Goal: Task Accomplishment & Management: Complete application form

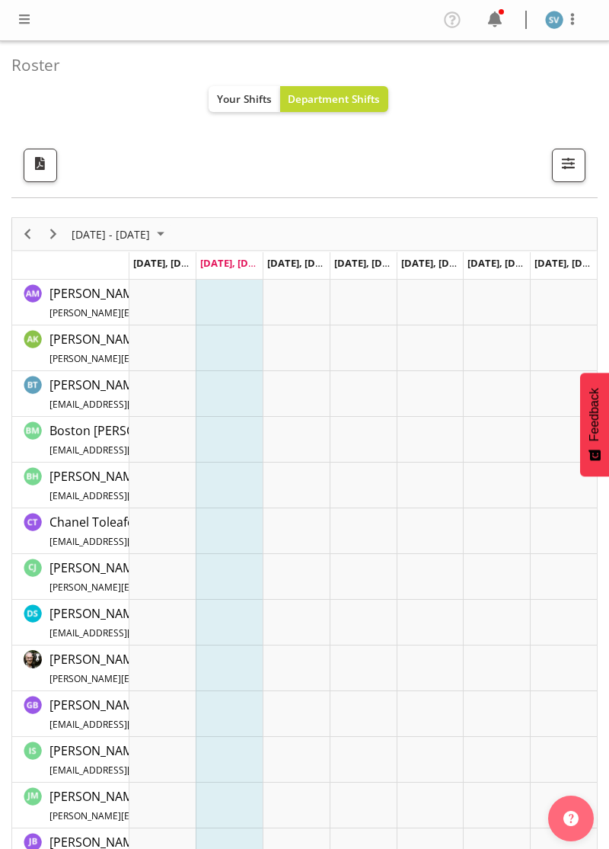
scroll to position [30, 0]
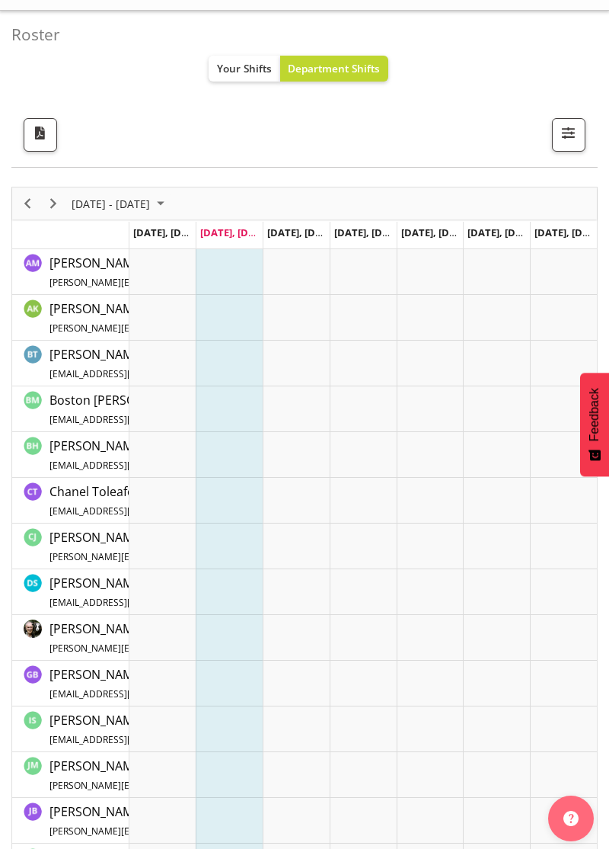
click at [335, 69] on div at bounding box center [305, 48] width 344 height 61
click at [337, 104] on button "Later" at bounding box center [336, 98] width 69 height 38
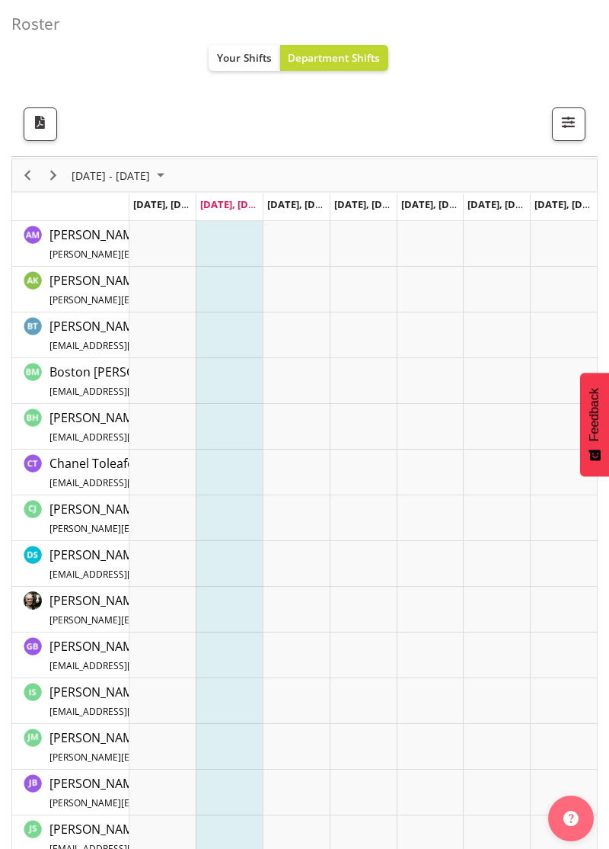
scroll to position [0, 0]
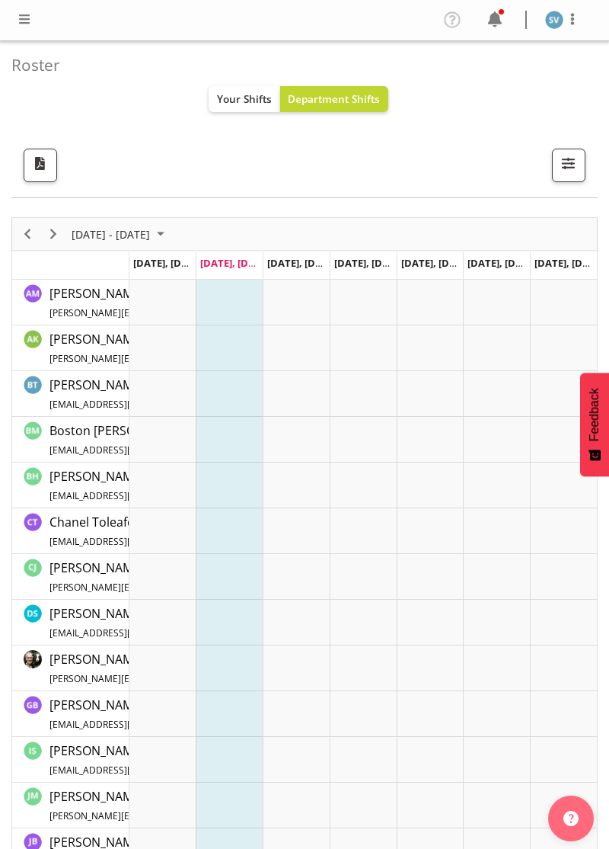
click at [21, 27] on span at bounding box center [24, 19] width 18 height 18
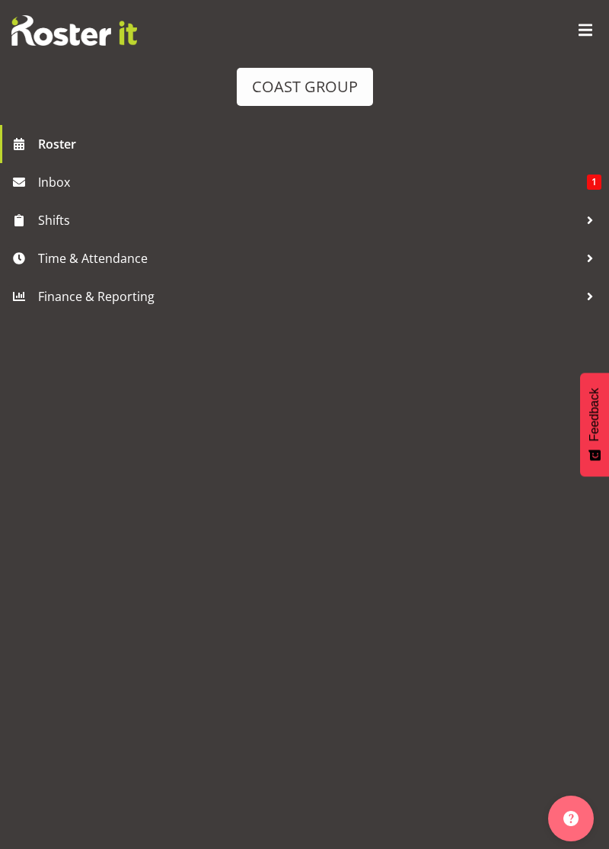
click at [229, 264] on span "Time & Attendance" at bounding box center [308, 258] width 541 height 23
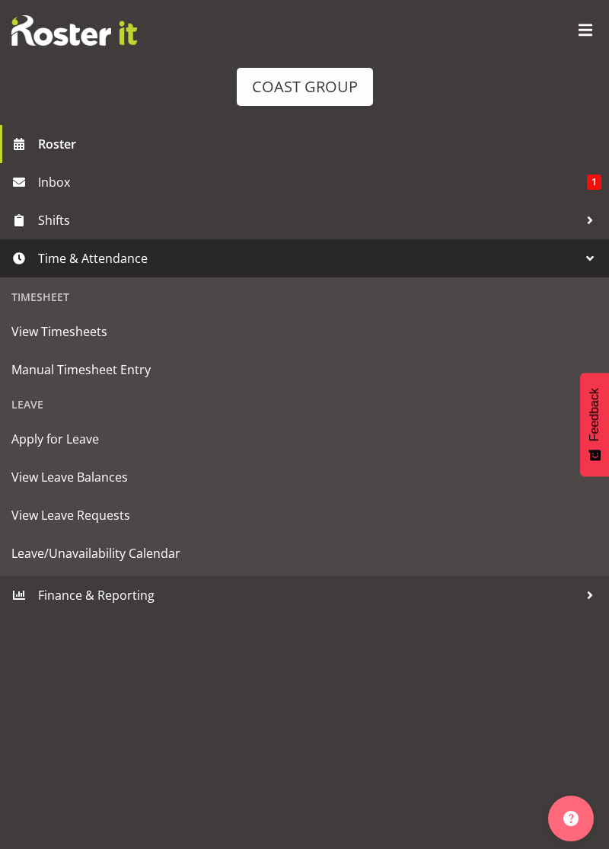
click at [244, 385] on link "Manual Timesheet Entry" at bounding box center [305, 369] width 602 height 38
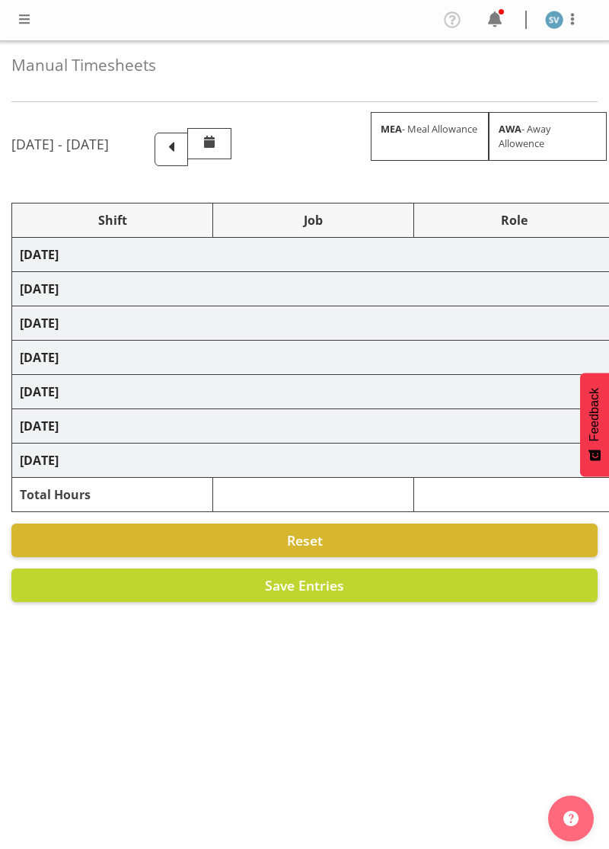
select select "70400"
select select "69"
select select "70400"
select select "69"
select select "70400"
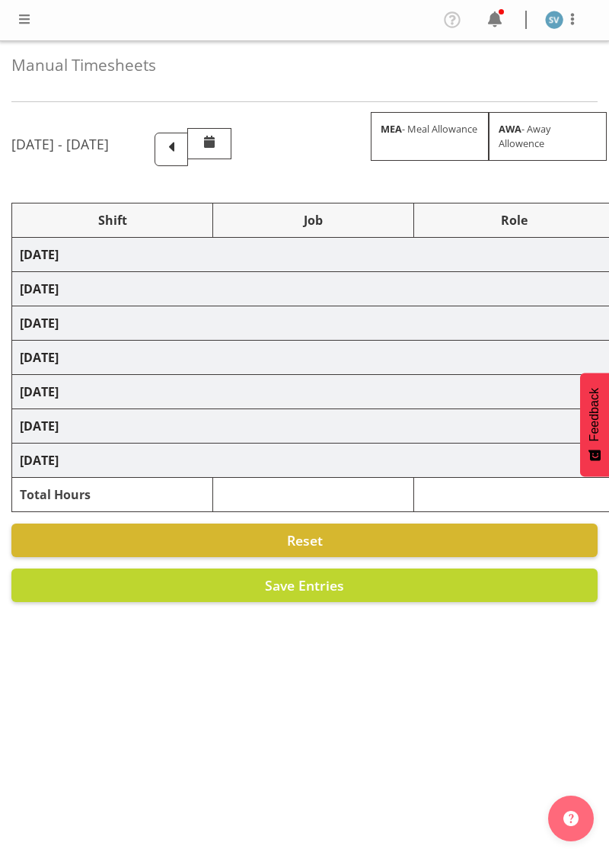
select select "69"
select select "70400"
select select "69"
select select "70400"
select select "69"
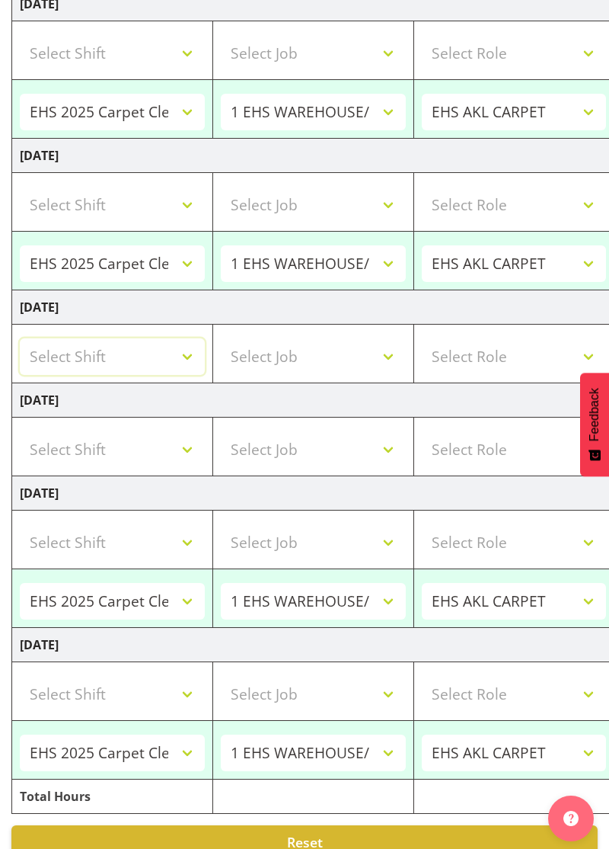
click at [189, 350] on select "Select Shift 11 Degrees @ Hilton Hotel 4Corners @ Auckland Museum 4Corners @ Ev…" at bounding box center [112, 356] width 185 height 37
select select "68957"
click at [392, 358] on select "Select Job 1 Carlton Events 1 Carlton Hamilton 1 Carlton Wellington 1 EHS WAREH…" at bounding box center [313, 356] width 185 height 37
select select "69"
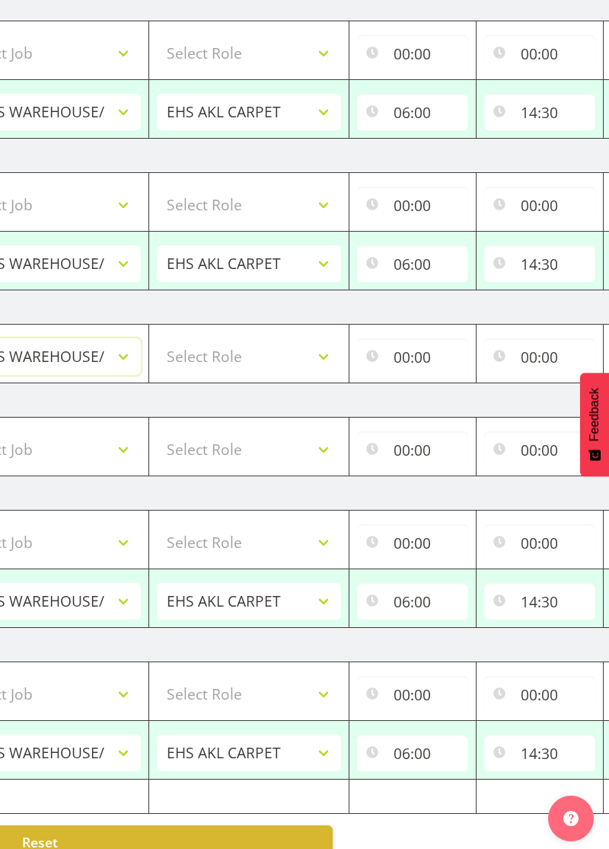
scroll to position [0, 263]
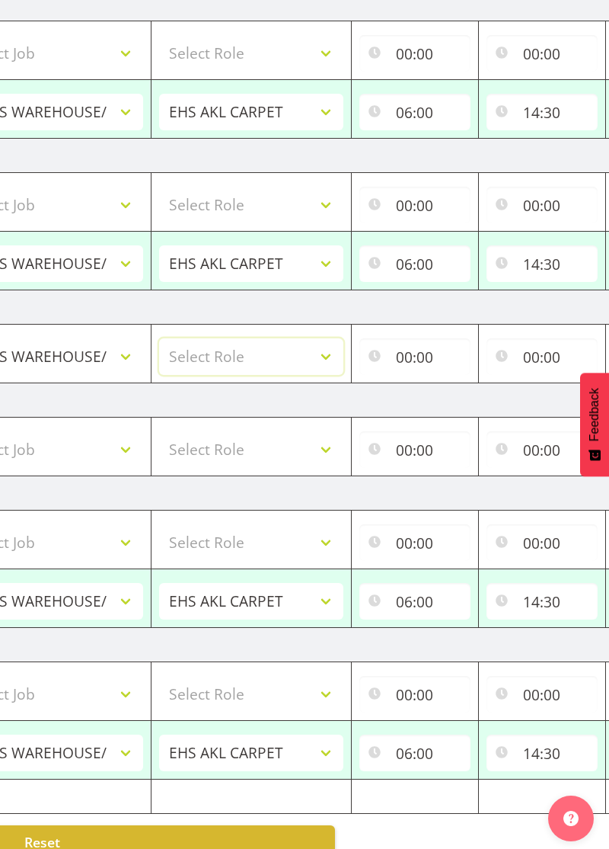
click at [335, 347] on select "Select Role EHS AKL CARPET" at bounding box center [251, 356] width 185 height 37
select select "190"
click at [412, 353] on input "00:00" at bounding box center [415, 356] width 111 height 37
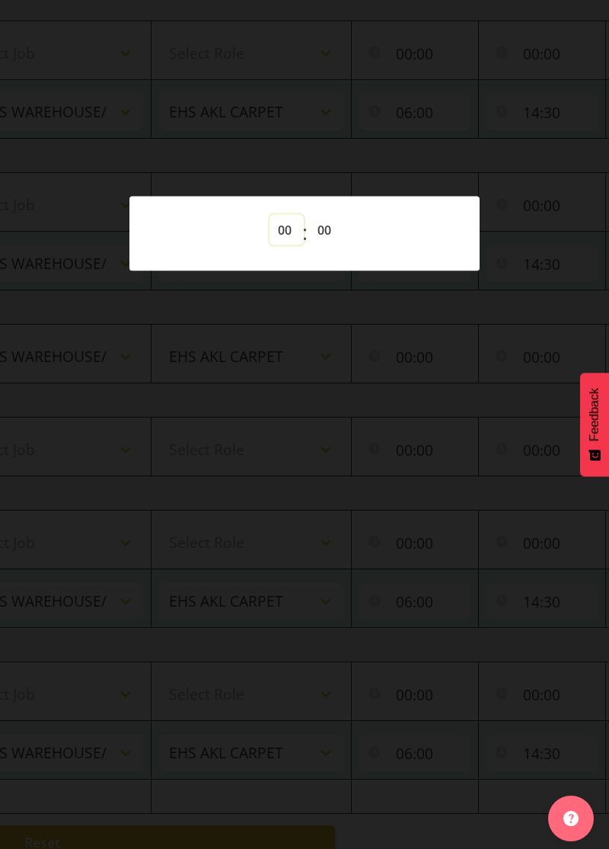
click at [286, 245] on select "00 01 02 03 04 05 06 07 08 09 10 11 12 13 14 15 16 17 18 19 20 21 22 23" at bounding box center [287, 229] width 34 height 30
select select "9"
type input "09:00"
click at [565, 358] on div at bounding box center [304, 424] width 609 height 849
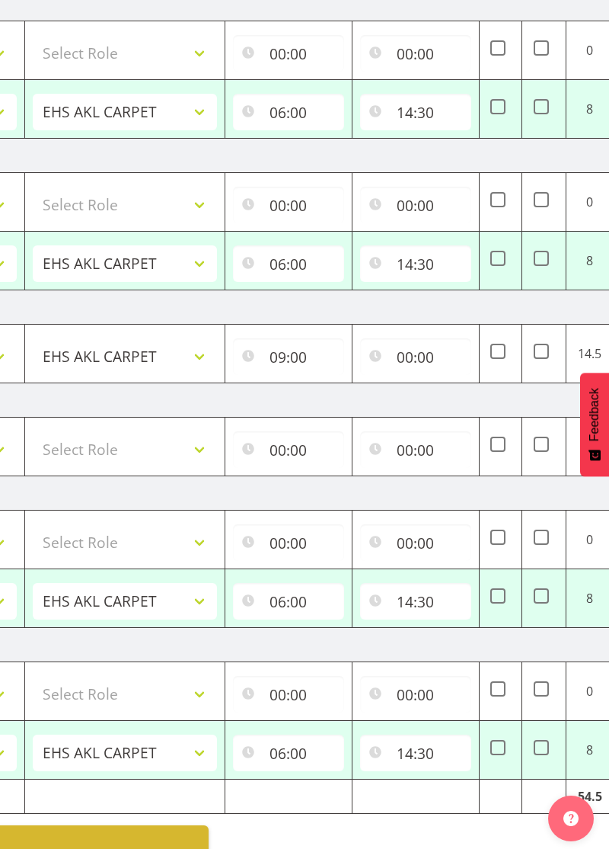
scroll to position [0, 389]
click at [280, 351] on input "09:00" at bounding box center [289, 356] width 111 height 37
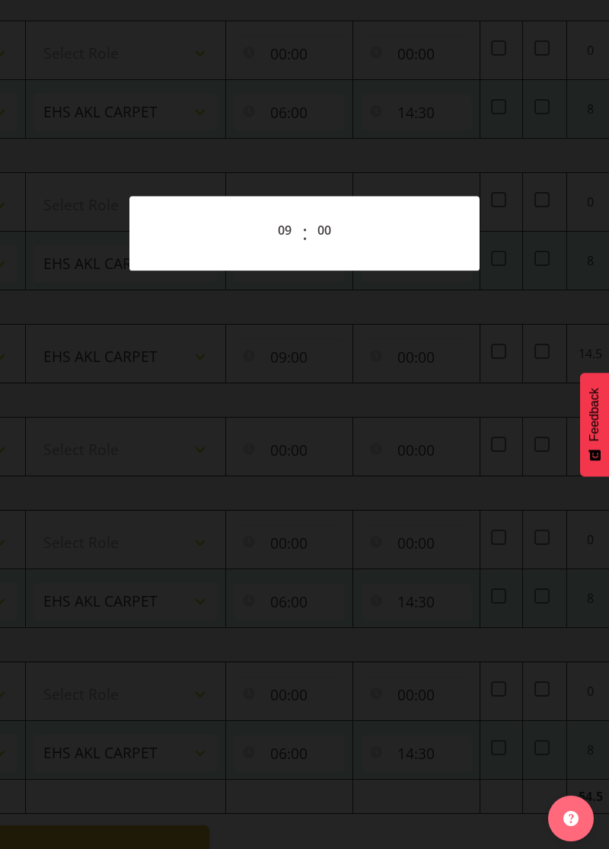
click at [306, 346] on div at bounding box center [304, 424] width 609 height 849
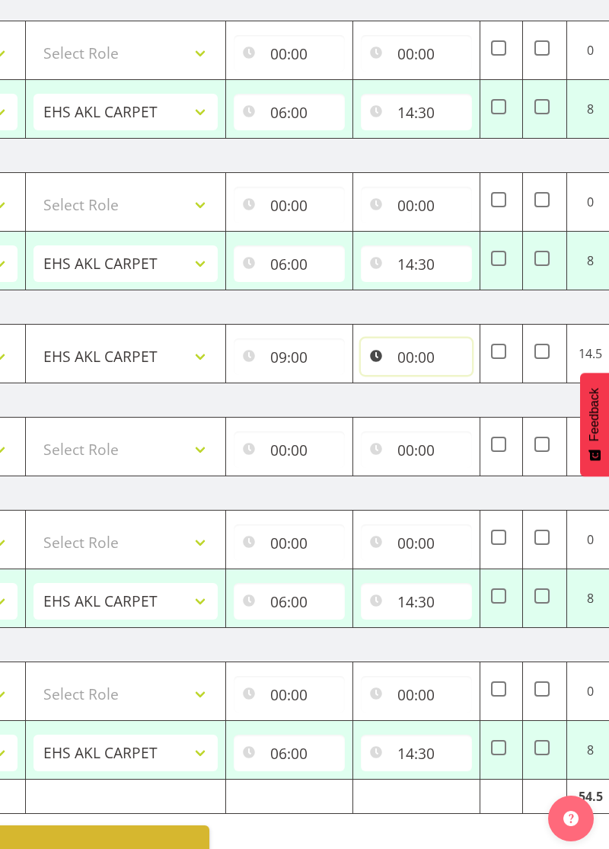
click at [421, 348] on input "00:00" at bounding box center [416, 356] width 111 height 37
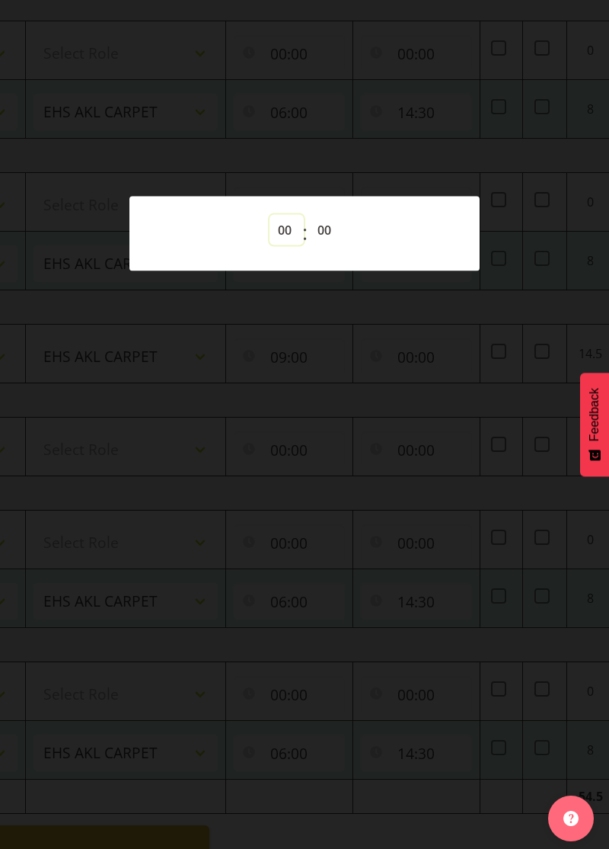
click at [280, 245] on select "00 01 02 03 04 05 06 07 08 09 10 11 12 13 14 15 16 17 18 19 20 21 22 23" at bounding box center [287, 229] width 34 height 30
select select "1"
type input "01:00"
click at [329, 244] on select "00 01 02 03 04 05 06 07 08 09 10 11 12 13 14 15 16 17 18 19 20 21 22 23 24 25 2…" at bounding box center [326, 229] width 34 height 30
select select "30"
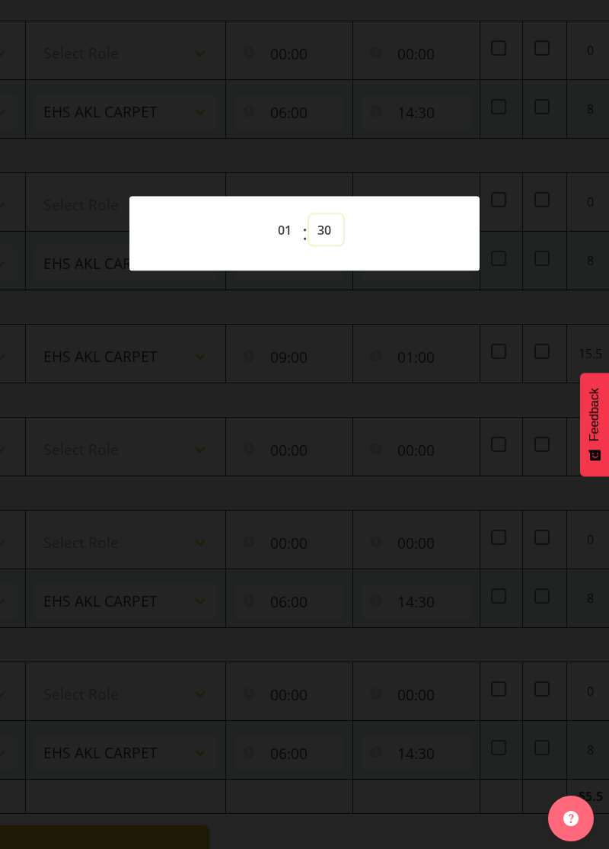
type input "01:30"
click at [299, 591] on div at bounding box center [304, 424] width 609 height 849
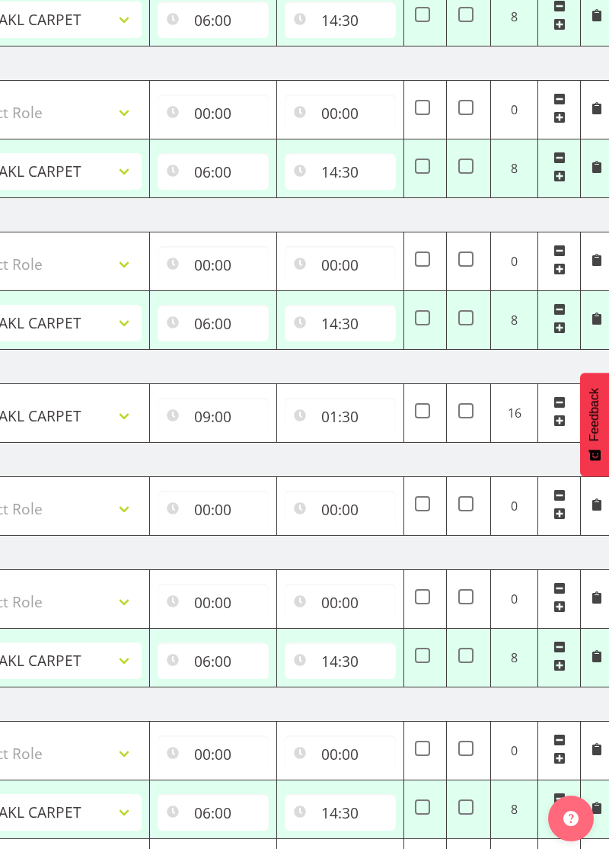
scroll to position [0, 469]
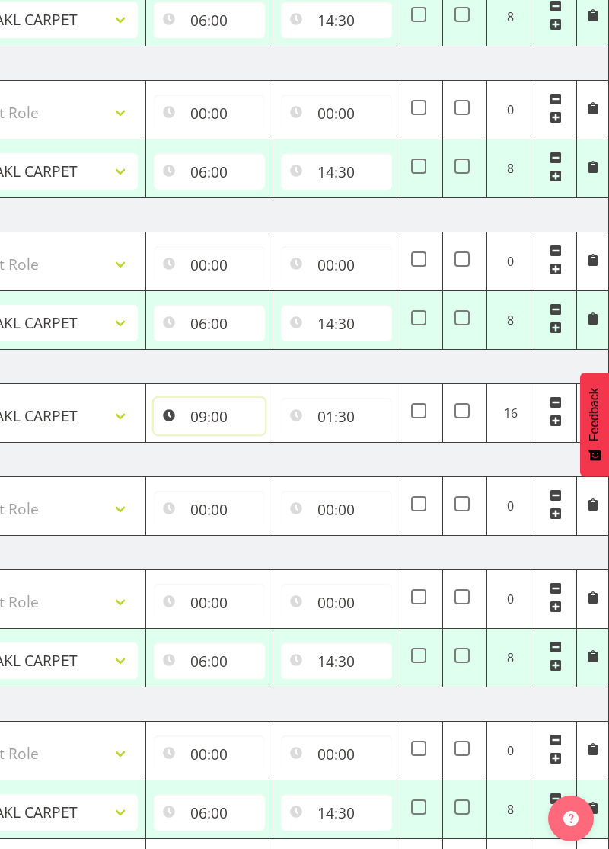
click at [227, 406] on input "09:00" at bounding box center [209, 416] width 111 height 37
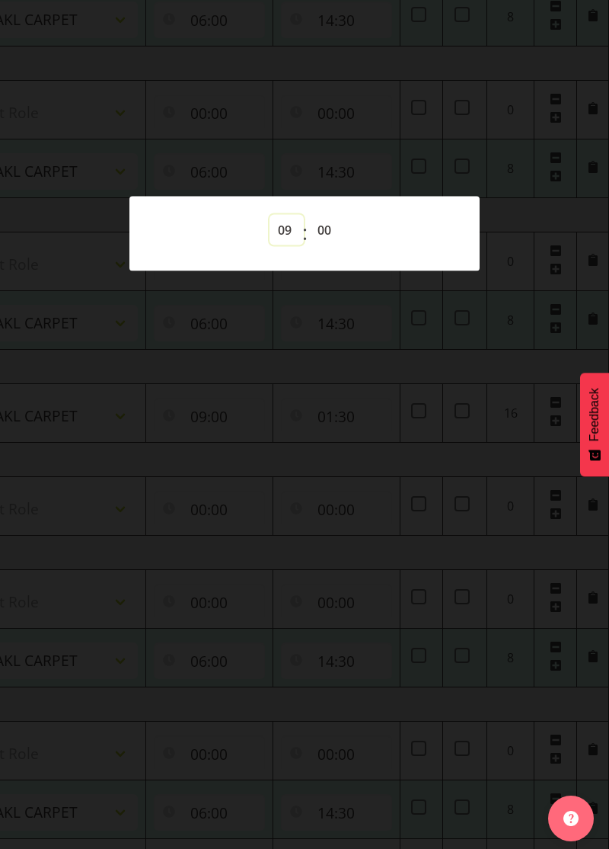
click at [289, 229] on select "00 01 02 03 04 05 06 07 08 09 10 11 12 13 14 15 16 17 18 19 20 21 22 23" at bounding box center [287, 229] width 34 height 30
click at [331, 226] on select "00 01 02 03 04 05 06 07 08 09 10 11 12 13 14 15 16 17 18 19 20 21 22 23 24 25 2…" at bounding box center [326, 229] width 34 height 30
click at [173, 569] on div at bounding box center [304, 424] width 609 height 849
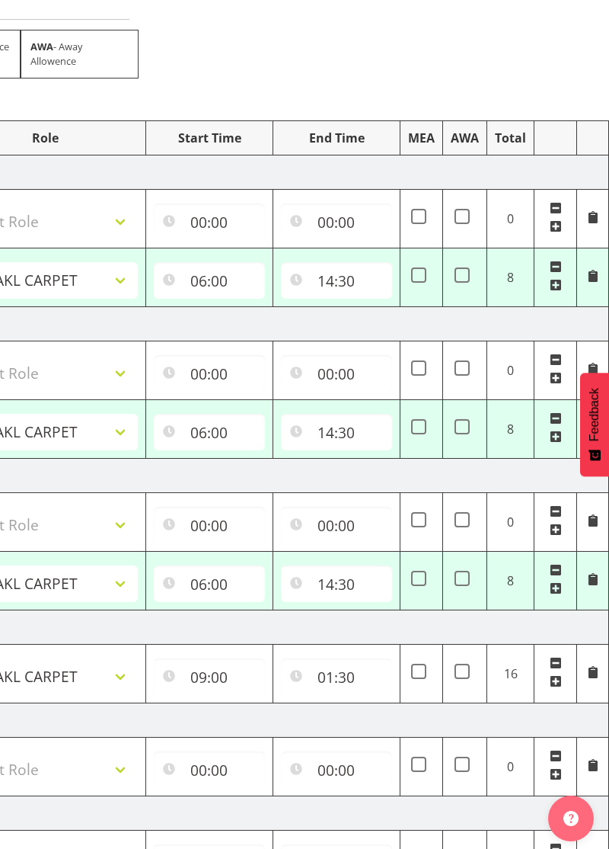
click at [558, 676] on span at bounding box center [556, 681] width 12 height 12
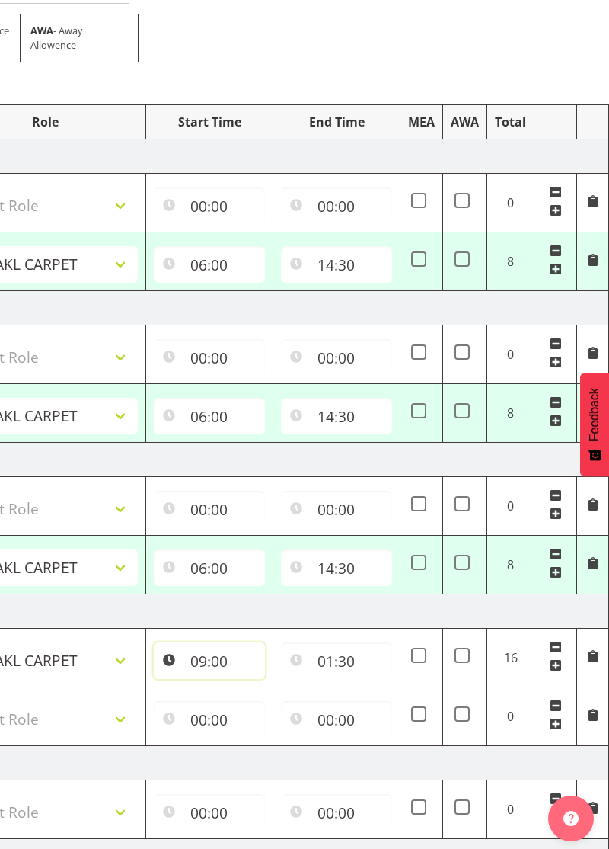
click at [221, 655] on input "09:00" at bounding box center [209, 660] width 111 height 37
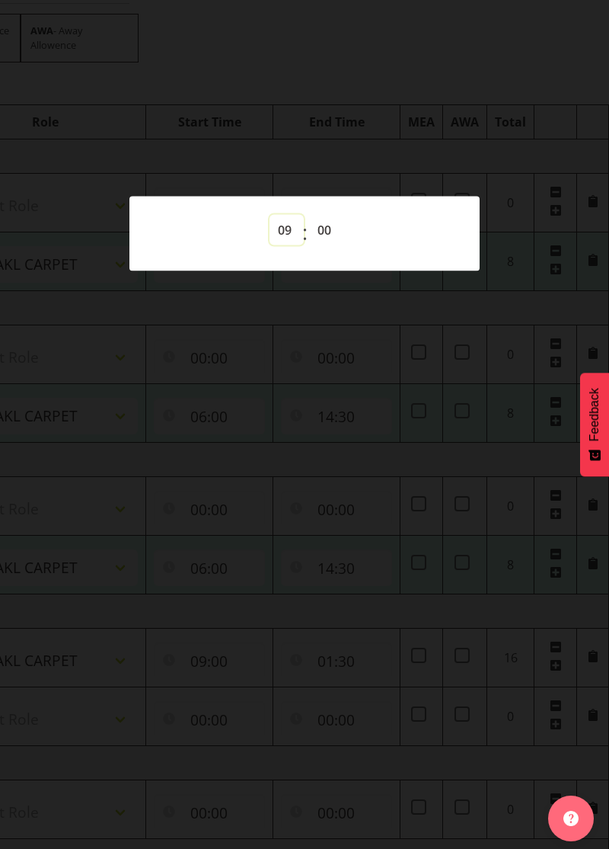
click at [294, 244] on select "00 01 02 03 04 05 06 07 08 09 10 11 12 13 14 15 16 17 18 19 20 21 22 23" at bounding box center [287, 229] width 34 height 30
select select "0"
type input "00:00"
click at [318, 580] on div at bounding box center [304, 424] width 609 height 849
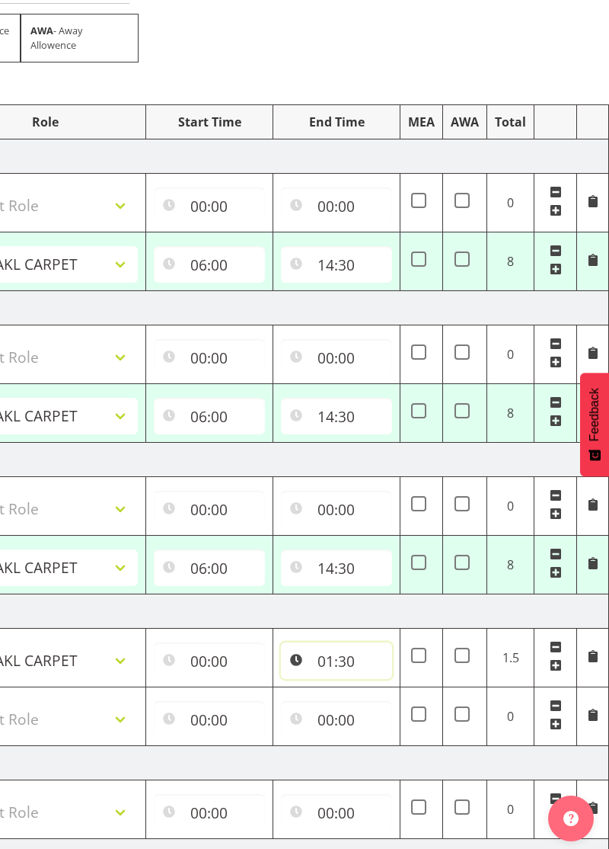
click at [323, 663] on input "01:30" at bounding box center [336, 660] width 111 height 37
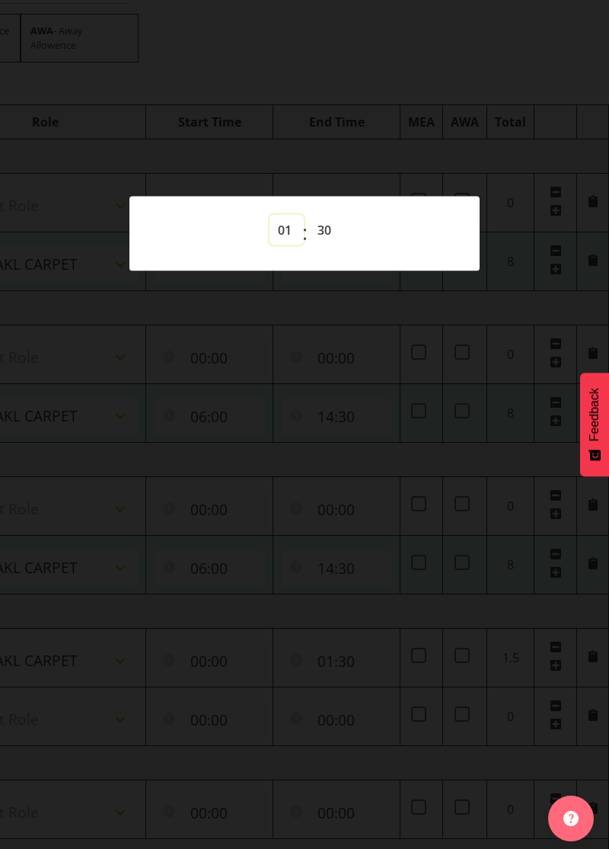
click at [289, 238] on select "00 01 02 03 04 05 06 07 08 09 10 11 12 13 14 15 16 17 18 19 20 21 22 23" at bounding box center [287, 229] width 34 height 30
click at [442, 381] on div at bounding box center [304, 424] width 609 height 849
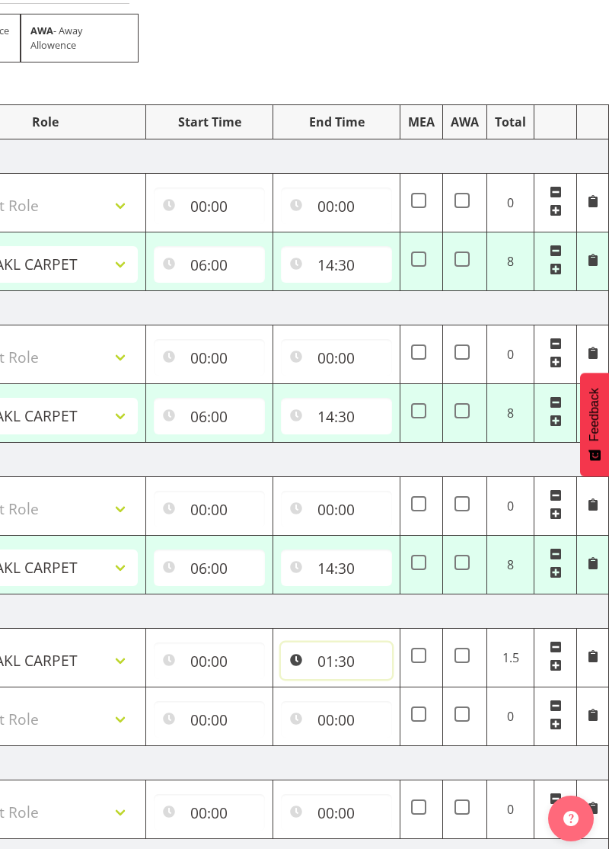
click at [323, 672] on input "01:30" at bounding box center [336, 660] width 111 height 37
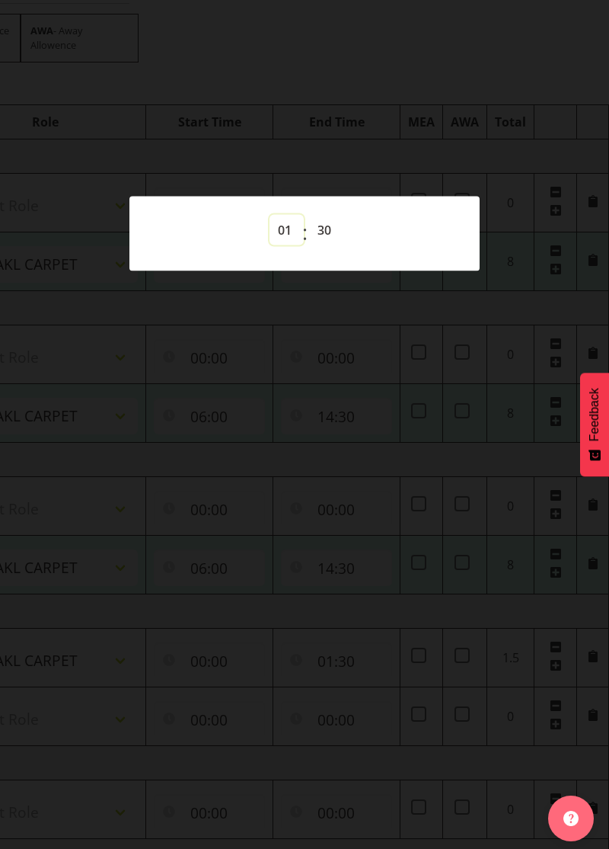
click at [286, 245] on select "00 01 02 03 04 05 06 07 08 09 10 11 12 13 14 15 16 17 18 19 20 21 22 23" at bounding box center [287, 229] width 34 height 30
select select "0"
type input "00:30"
click at [330, 245] on select "00 01 02 03 04 05 06 07 08 09 10 11 12 13 14 15 16 17 18 19 20 21 22 23 24 25 2…" at bounding box center [326, 229] width 34 height 30
select select "0"
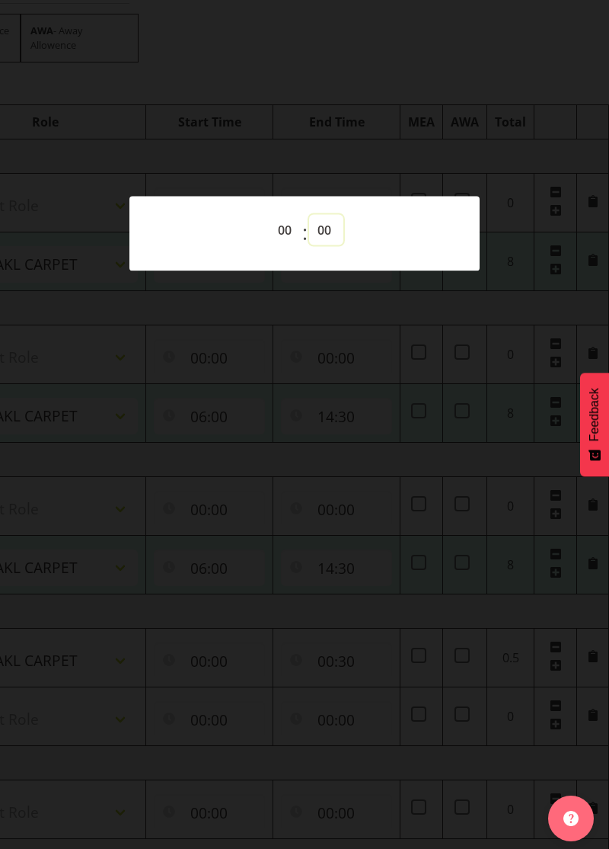
type input "00:00"
click at [373, 487] on div at bounding box center [304, 424] width 609 height 849
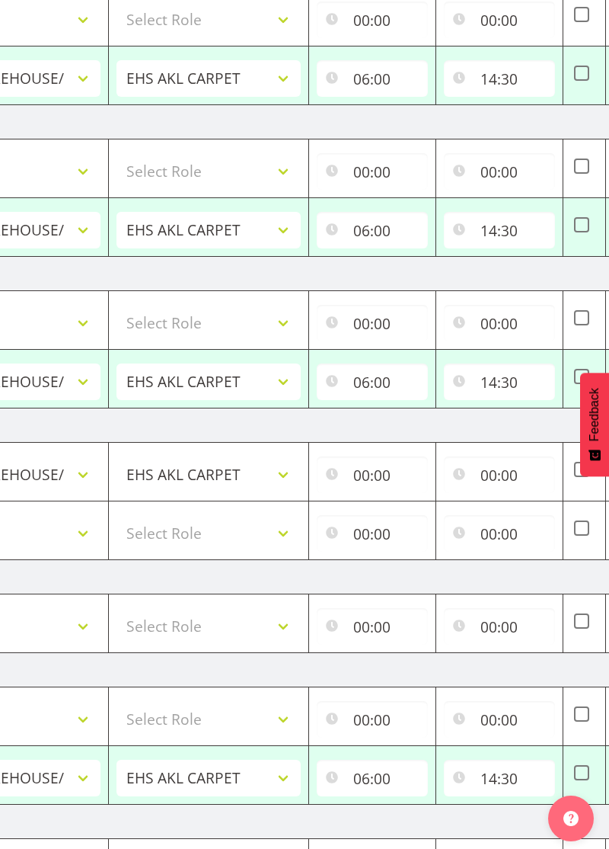
scroll to position [0, 301]
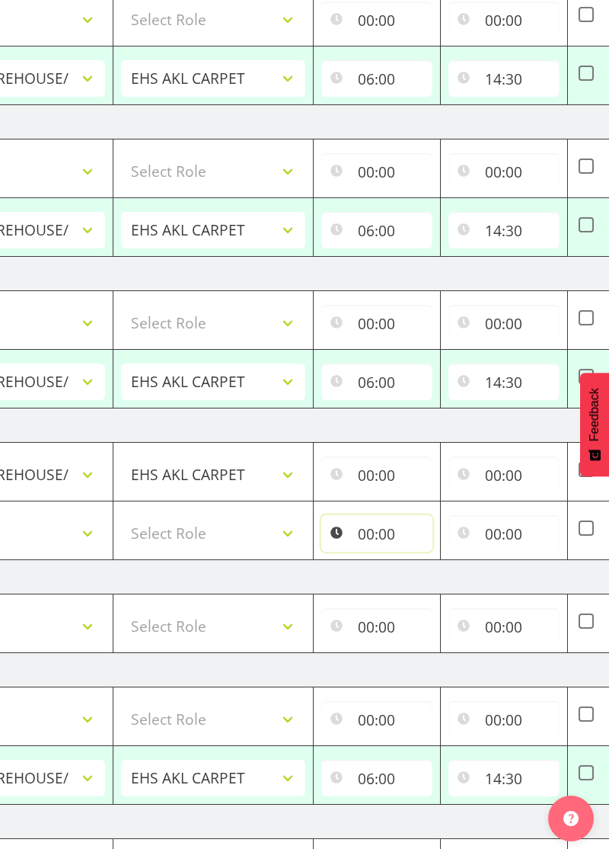
click at [394, 525] on input "00:00" at bounding box center [376, 533] width 111 height 37
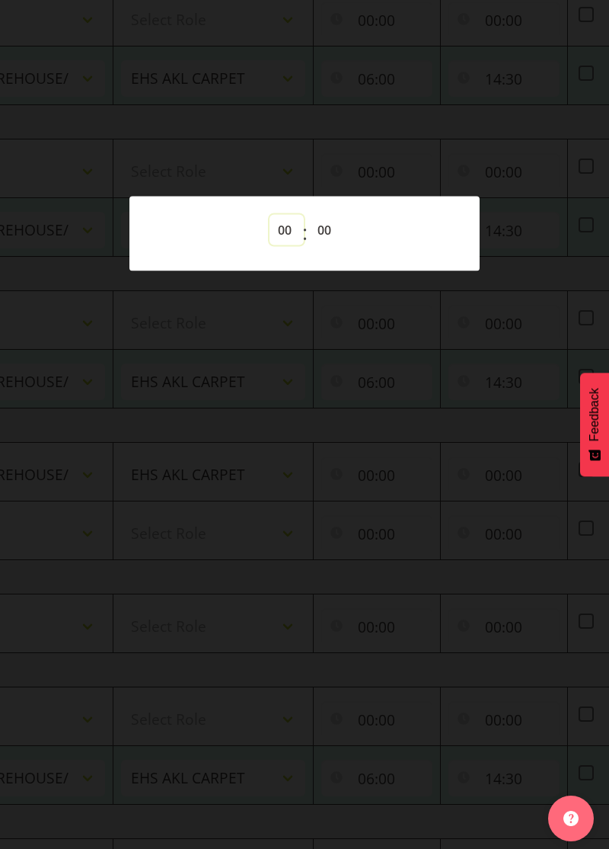
click at [273, 238] on select "00 01 02 03 04 05 06 07 08 09 10 11 12 13 14 15 16 17 18 19 20 21 22 23" at bounding box center [287, 229] width 34 height 30
select select "9"
type input "09:00"
click at [315, 525] on div at bounding box center [304, 424] width 609 height 849
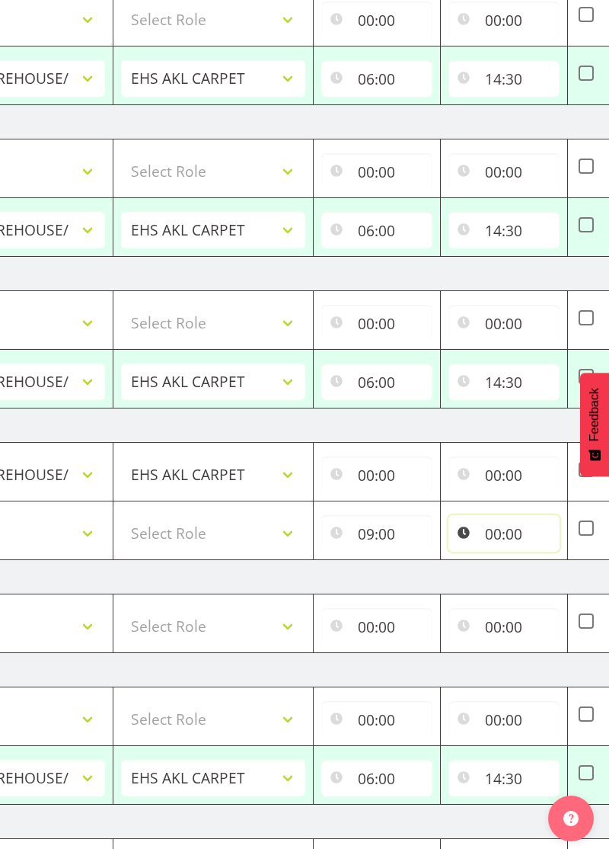
click at [500, 531] on input "00:00" at bounding box center [504, 533] width 111 height 37
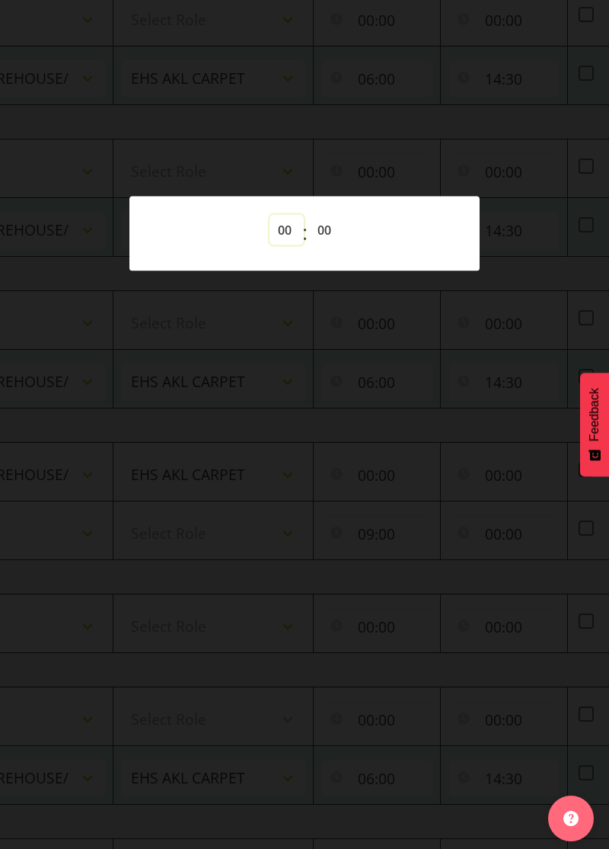
click at [286, 240] on select "00 01 02 03 04 05 06 07 08 09 10 11 12 13 14 15 16 17 18 19 20 21 22 23" at bounding box center [287, 229] width 34 height 30
select select "1"
type input "01:00"
click at [341, 245] on select "00 01 02 03 04 05 06 07 08 09 10 11 12 13 14 15 16 17 18 19 20 21 22 23 24 25 2…" at bounding box center [326, 229] width 34 height 30
select select "30"
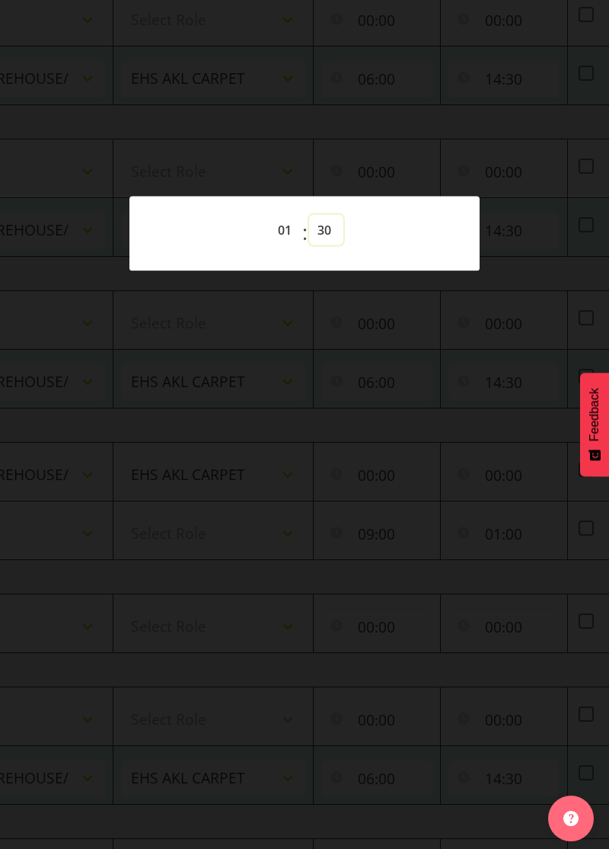
type input "01:30"
click at [387, 585] on div at bounding box center [304, 424] width 609 height 849
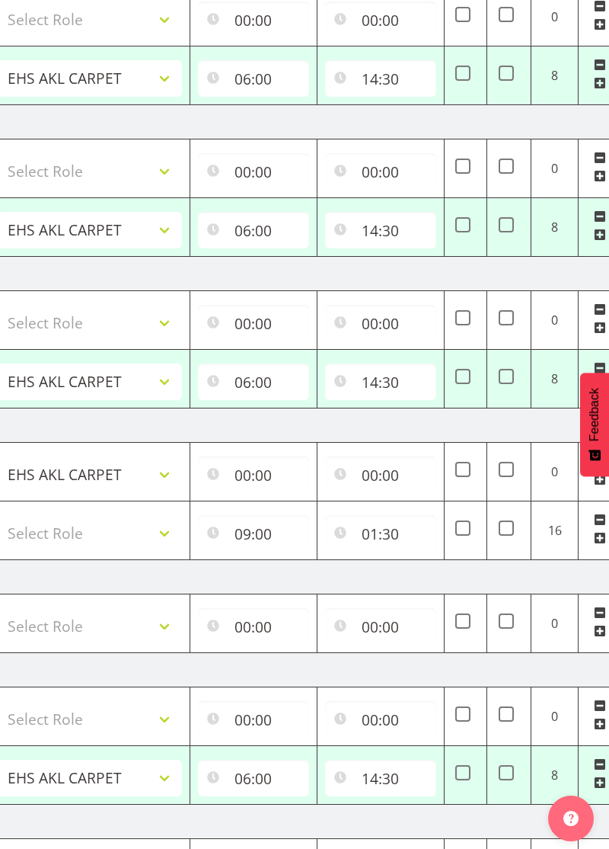
scroll to position [0, 469]
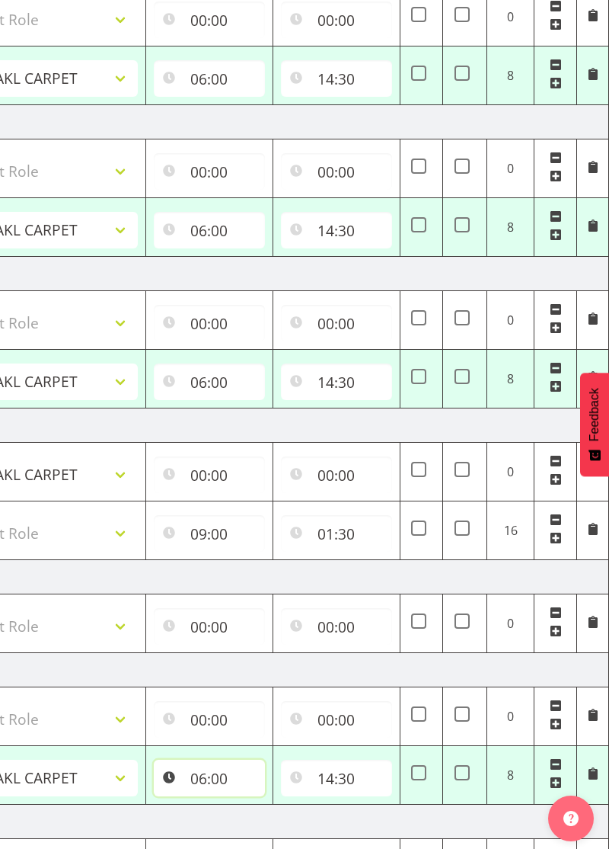
click at [213, 760] on input "06:00" at bounding box center [209, 778] width 111 height 37
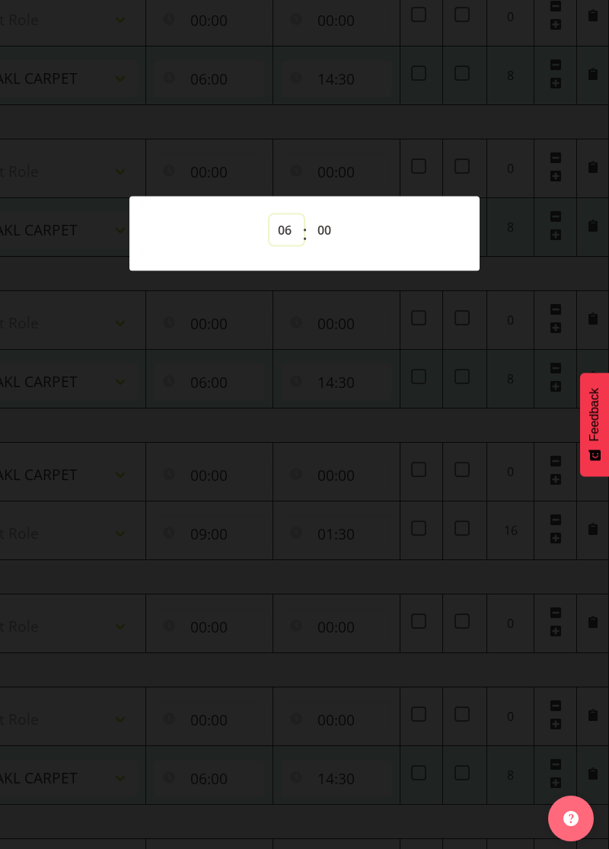
click at [284, 245] on select "00 01 02 03 04 05 06 07 08 09 10 11 12 13 14 15 16 17 18 19 20 21 22 23" at bounding box center [287, 229] width 34 height 30
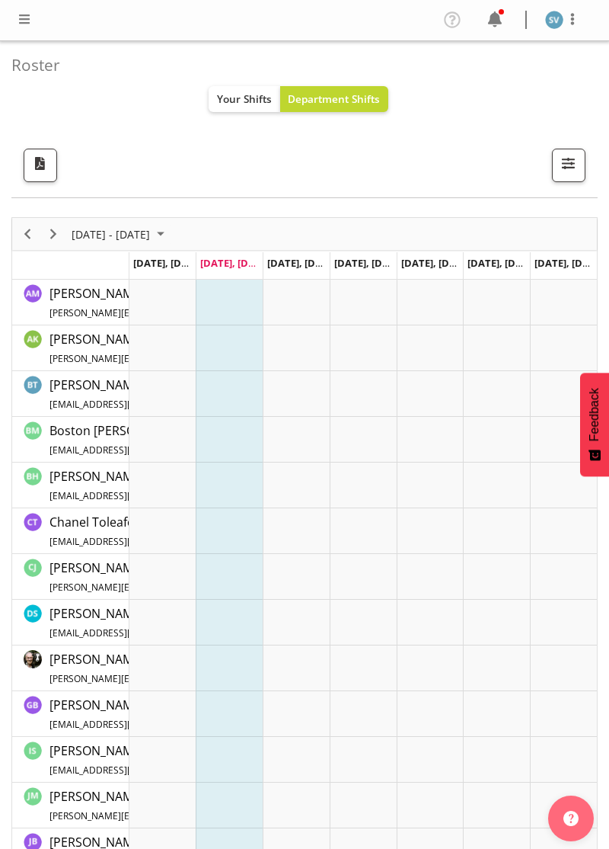
click at [22, 12] on span at bounding box center [24, 19] width 18 height 18
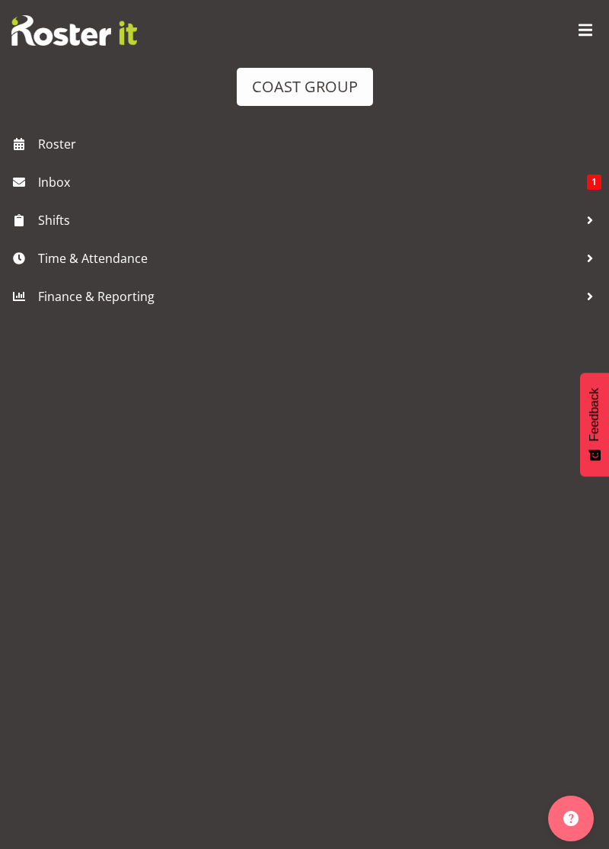
click at [227, 243] on link "Time & Attendance" at bounding box center [304, 258] width 609 height 38
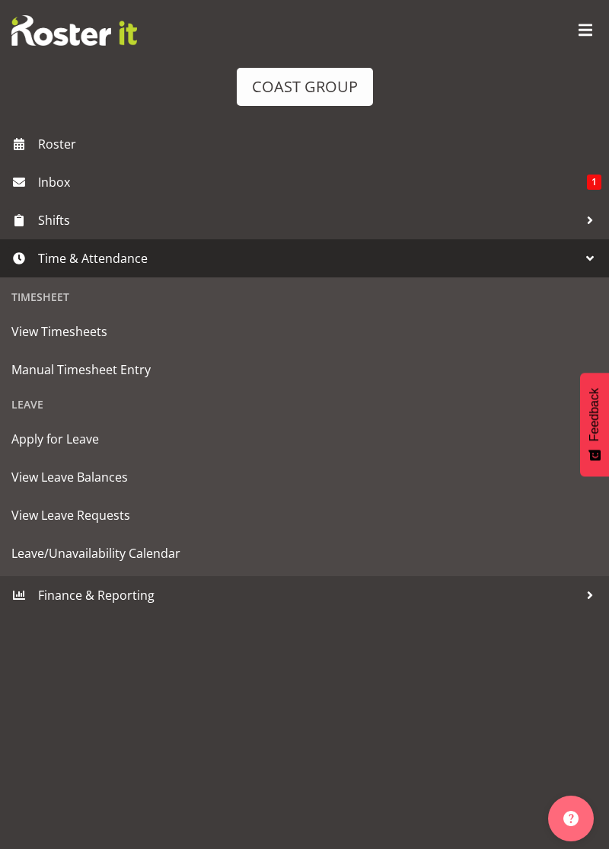
click at [297, 370] on span "Manual Timesheet Entry" at bounding box center [304, 369] width 587 height 23
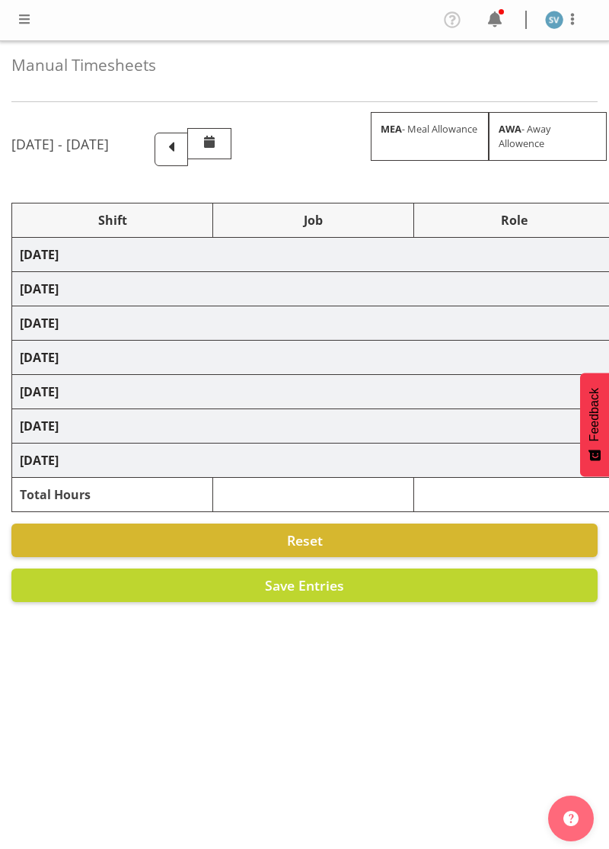
select select "70400"
select select "69"
select select "70400"
select select "69"
select select "70400"
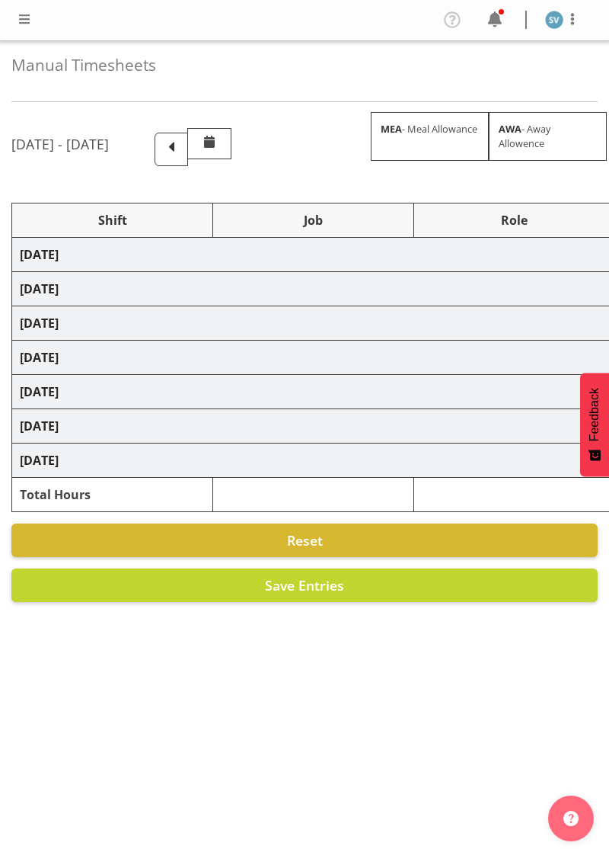
select select "69"
select select "70400"
select select "69"
select select "70400"
select select "69"
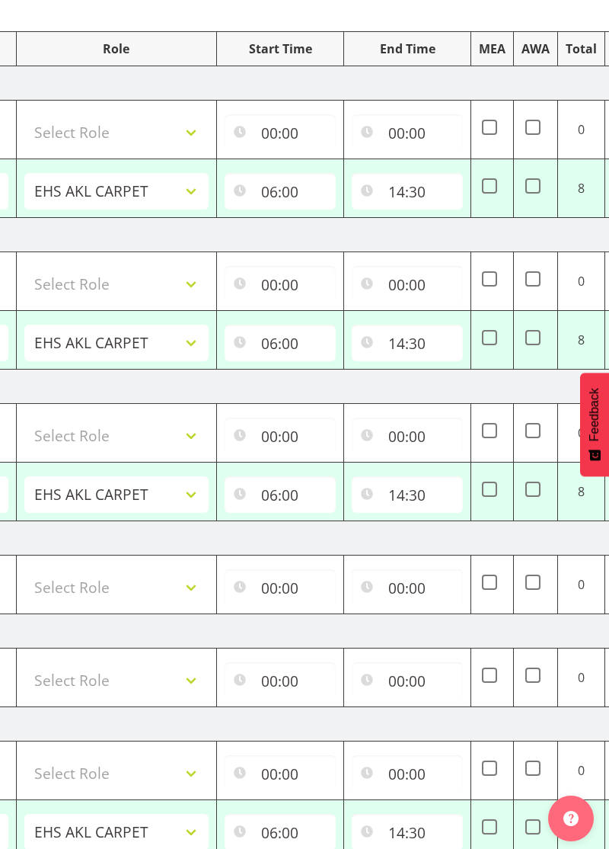
scroll to position [0, 469]
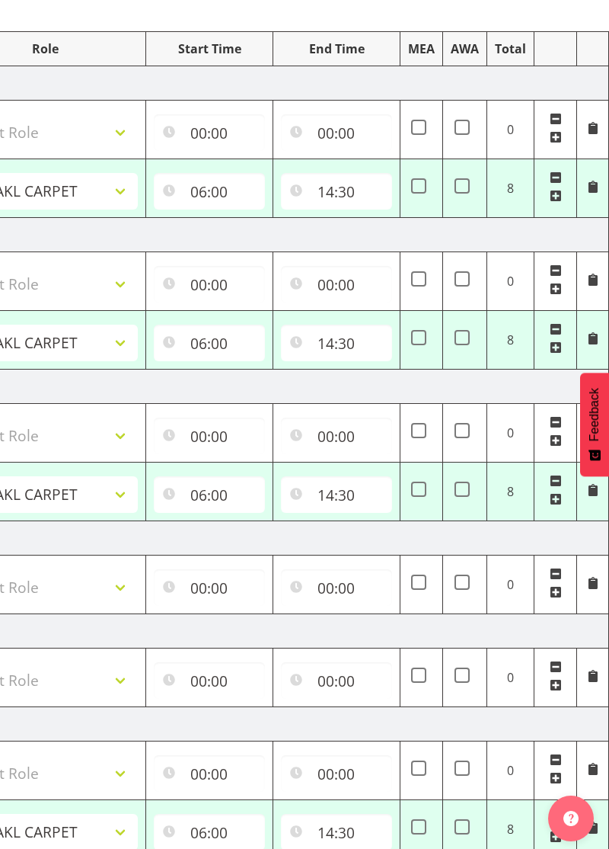
click at [555, 587] on span at bounding box center [556, 592] width 12 height 12
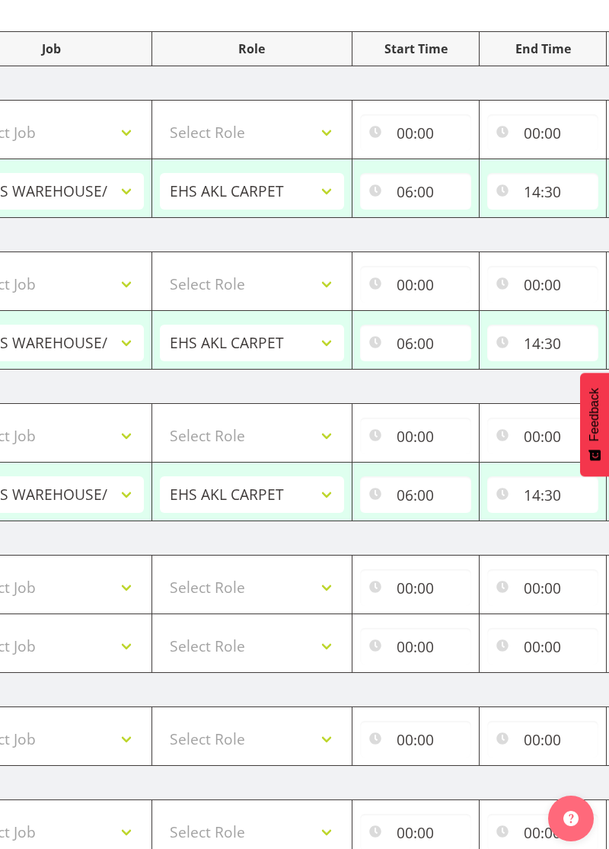
scroll to position [0, 0]
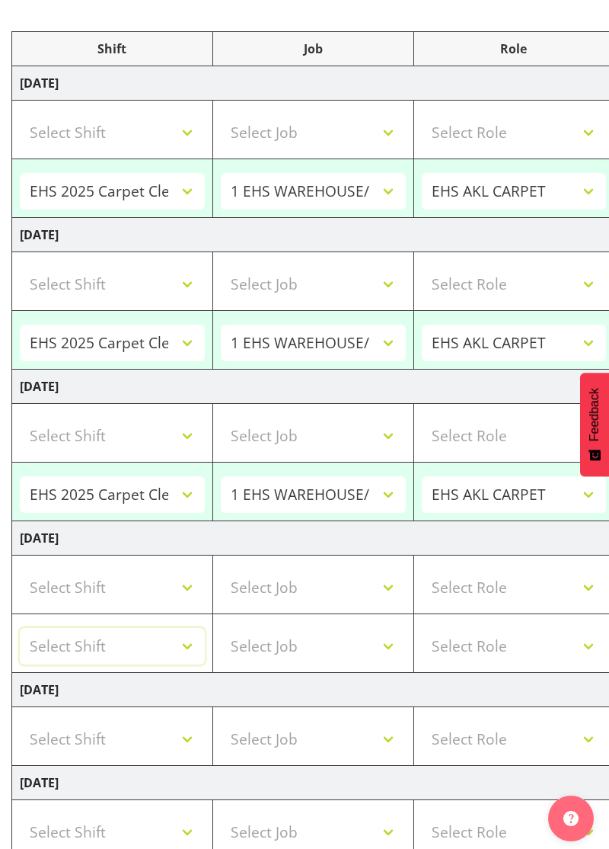
click at [146, 638] on select "Select Shift 11 Degrees @ Hilton Hotel 4Corners @ Auckland Museum 4Corners @ Ev…" at bounding box center [112, 646] width 185 height 37
click at [170, 655] on select "11 Degrees @ Hilton Hotel 4Corners @ Auckland Museum 4Corners @ Event Cinemas, …" at bounding box center [112, 646] width 185 height 37
select select "72333"
click at [361, 650] on select "Select Job 1 Carlton Events 1 Carlton Hamilton 1 Carlton Wellington 1 EHS WAREH…" at bounding box center [313, 646] width 185 height 37
select select "69"
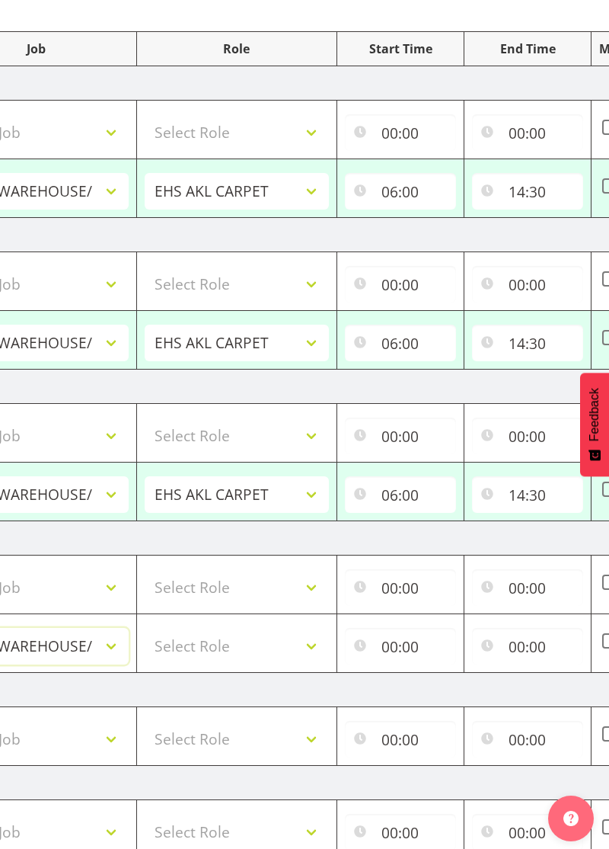
scroll to position [0, 282]
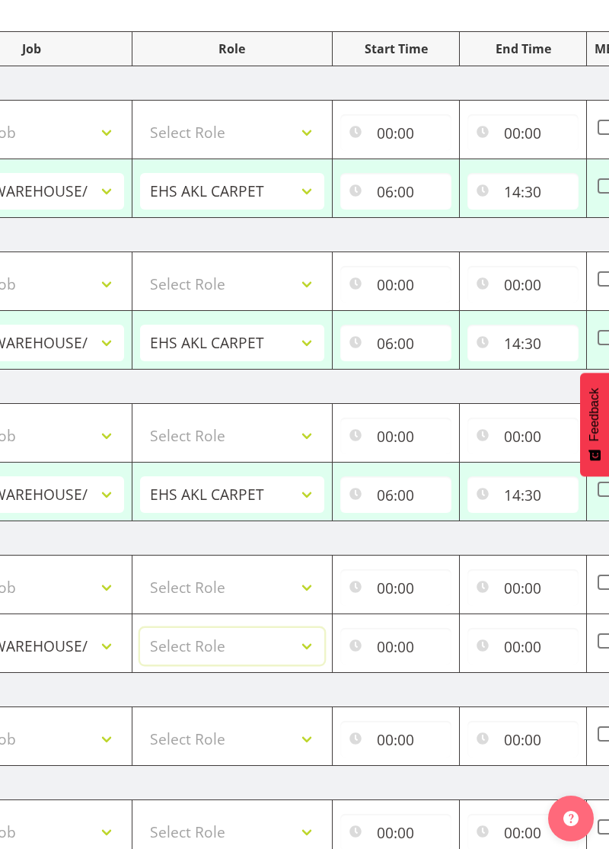
click at [307, 649] on select "Select Role EHS AKL CARPET" at bounding box center [232, 646] width 185 height 37
select select "190"
click at [390, 651] on input "00:00" at bounding box center [396, 646] width 111 height 37
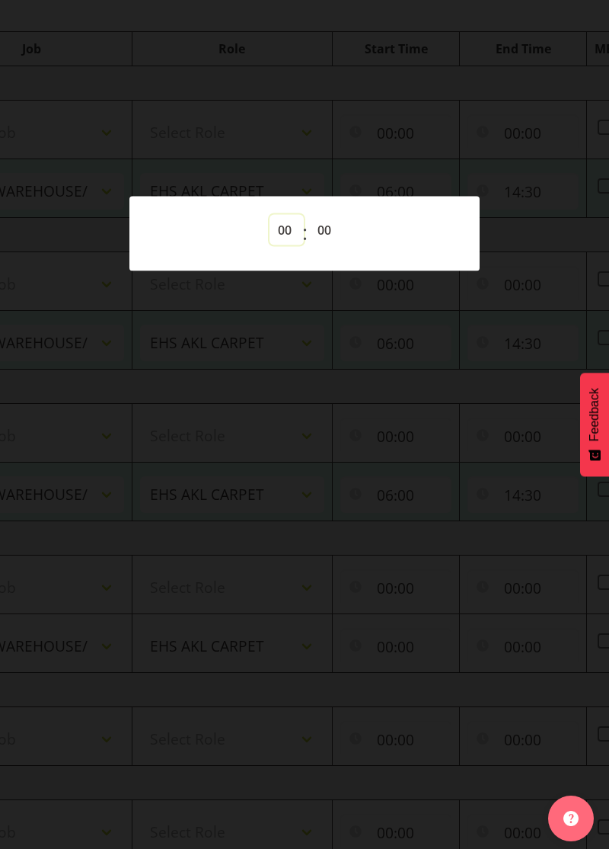
click at [277, 245] on select "00 01 02 03 04 05 06 07 08 09 10 11 12 13 14 15 16 17 18 19 20 21 22 23" at bounding box center [287, 229] width 34 height 30
select select "9"
type input "09:00"
click at [410, 710] on div at bounding box center [304, 424] width 609 height 849
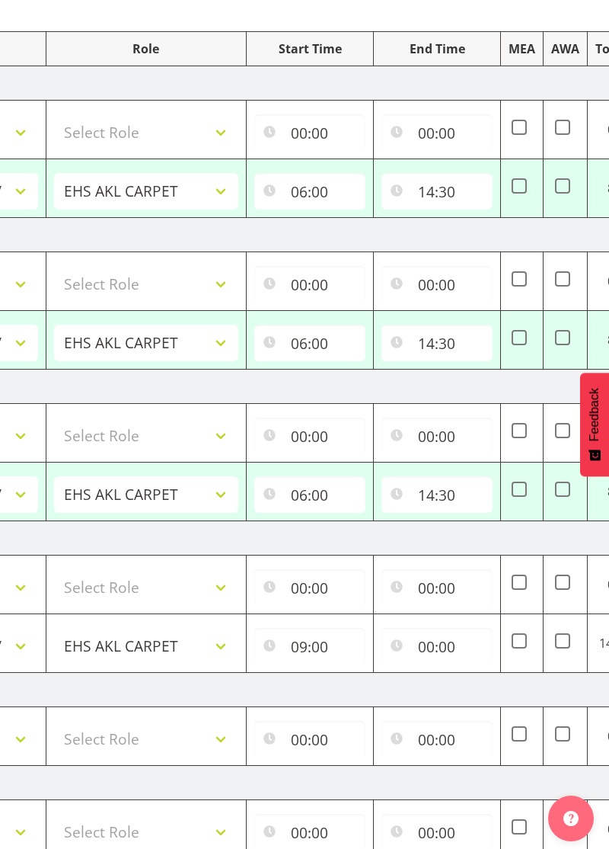
scroll to position [0, 467]
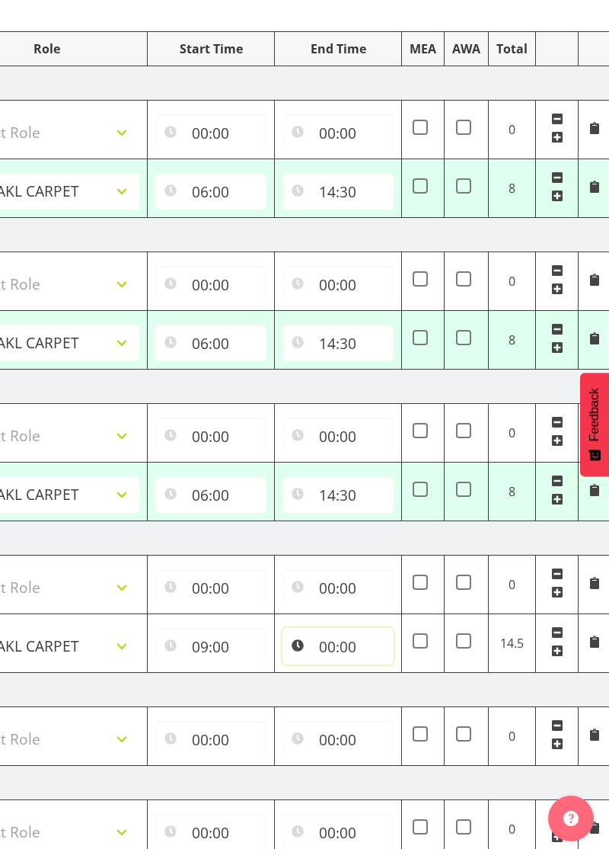
click at [323, 640] on input "00:00" at bounding box center [338, 646] width 111 height 37
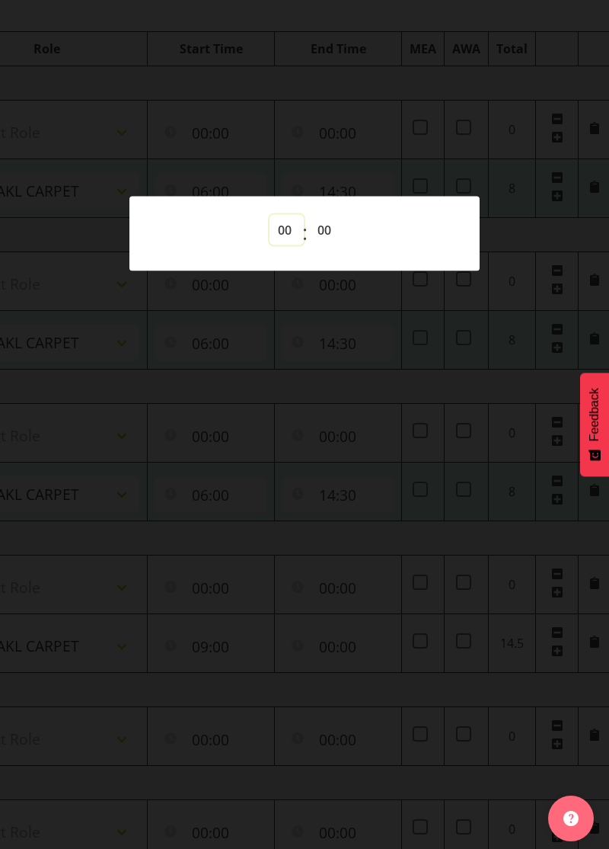
click at [296, 243] on select "00 01 02 03 04 05 06 07 08 09 10 11 12 13 14 15 16 17 18 19 20 21 22 23" at bounding box center [287, 229] width 34 height 30
select select "1"
type input "01:00"
click at [341, 238] on select "00 01 02 03 04 05 06 07 08 09 10 11 12 13 14 15 16 17 18 19 20 21 22 23 24 25 2…" at bounding box center [326, 229] width 34 height 30
click at [485, 523] on div at bounding box center [304, 424] width 609 height 849
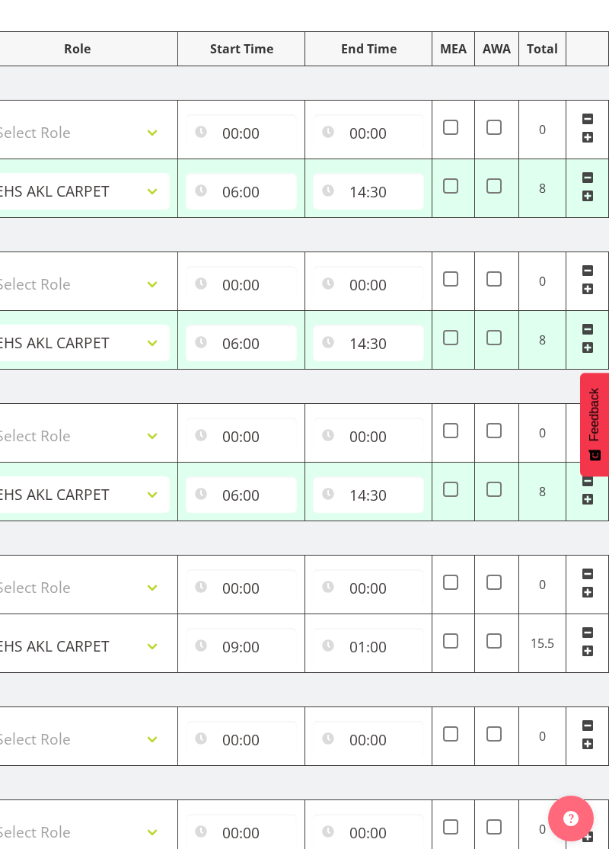
scroll to position [0, 437]
click at [387, 655] on input "01:00" at bounding box center [367, 646] width 111 height 37
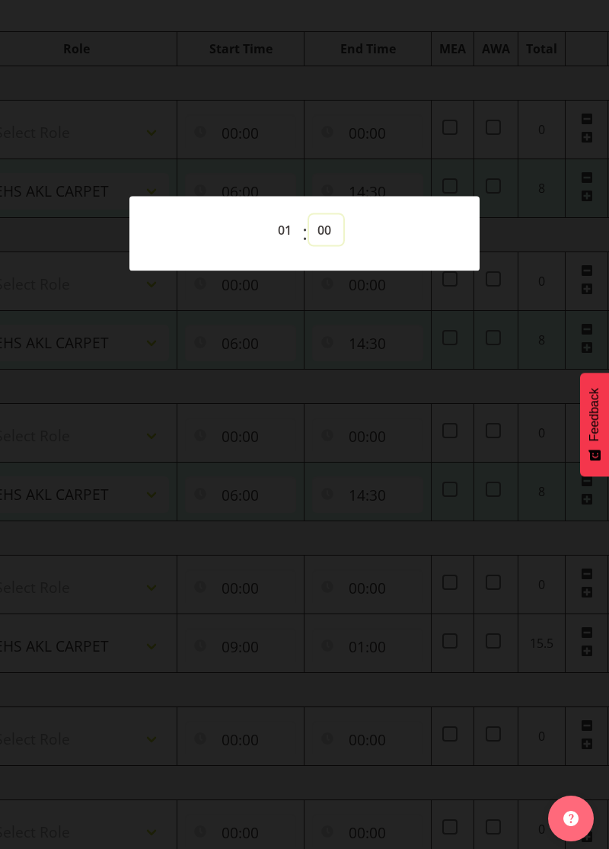
click at [338, 239] on select "00 01 02 03 04 05 06 07 08 09 10 11 12 13 14 15 16 17 18 19 20 21 22 23 24 25 2…" at bounding box center [326, 229] width 34 height 30
select select "30"
type input "01:30"
click at [334, 617] on div at bounding box center [304, 424] width 609 height 849
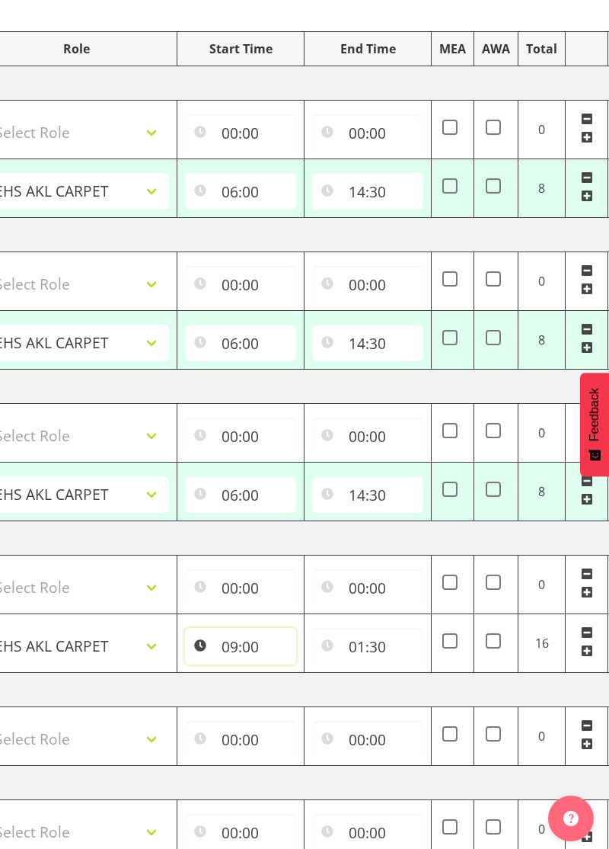
click at [209, 648] on input "09:00" at bounding box center [240, 646] width 111 height 37
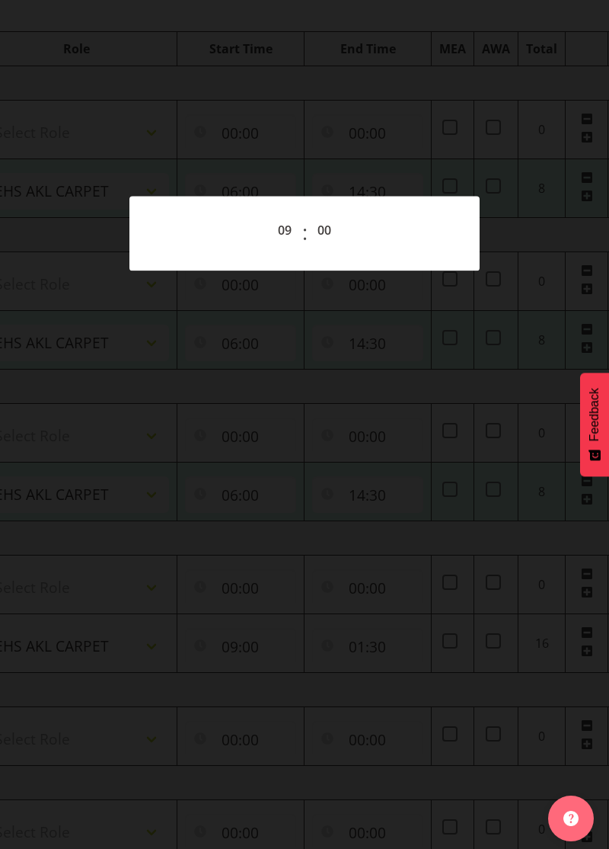
click at [335, 687] on div at bounding box center [304, 424] width 609 height 849
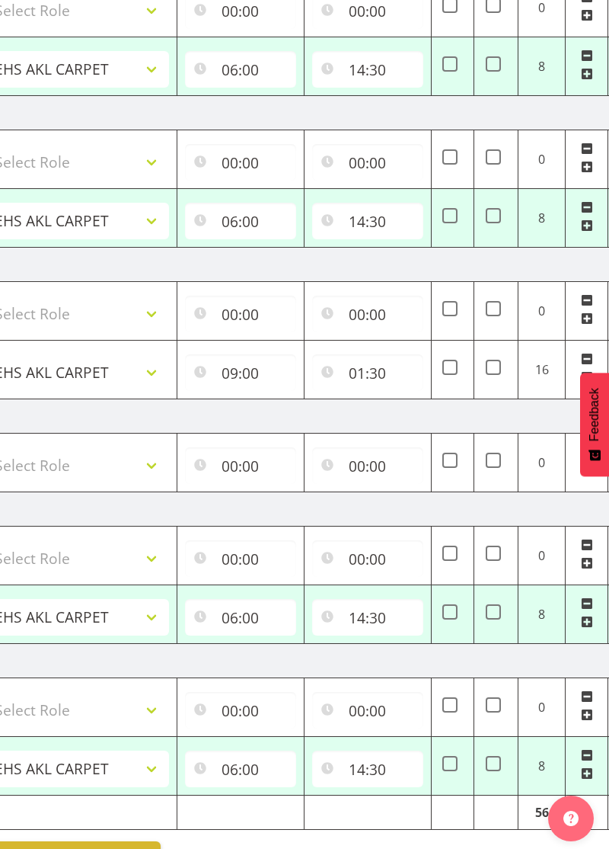
scroll to position [461, 0]
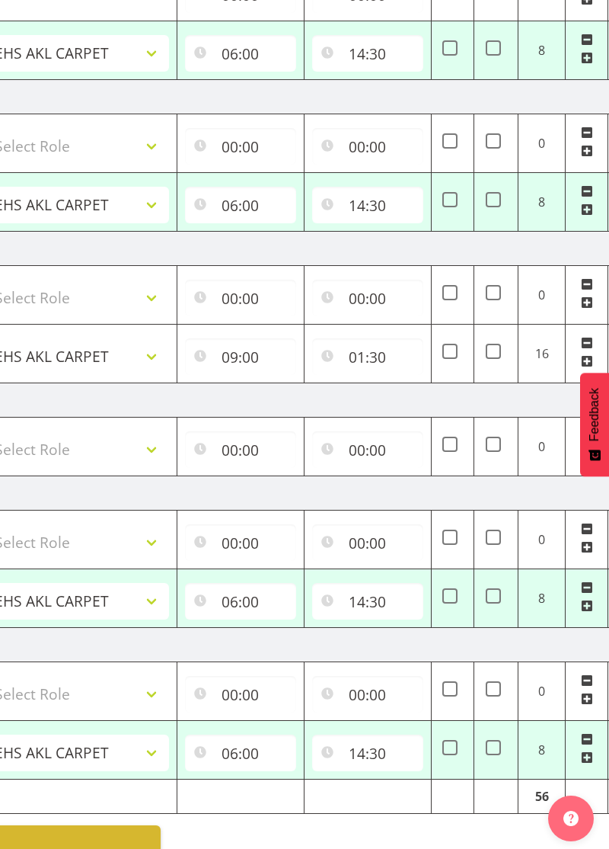
click at [585, 581] on span at bounding box center [587, 587] width 12 height 12
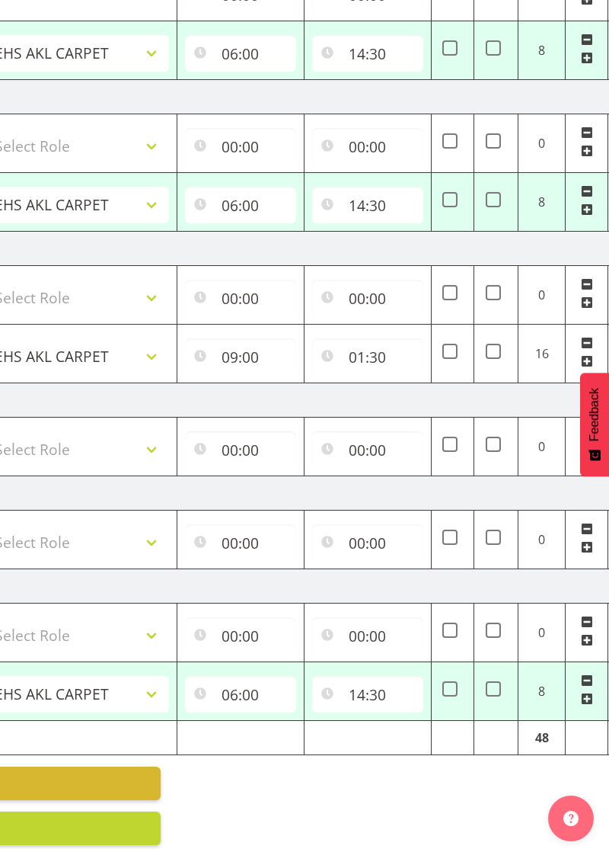
scroll to position [402, 0]
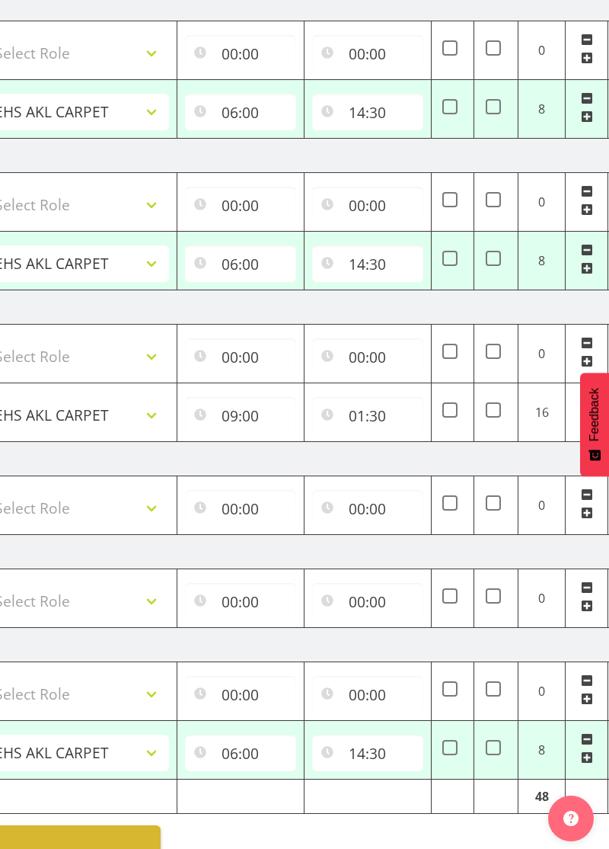
click at [589, 733] on span at bounding box center [587, 739] width 12 height 12
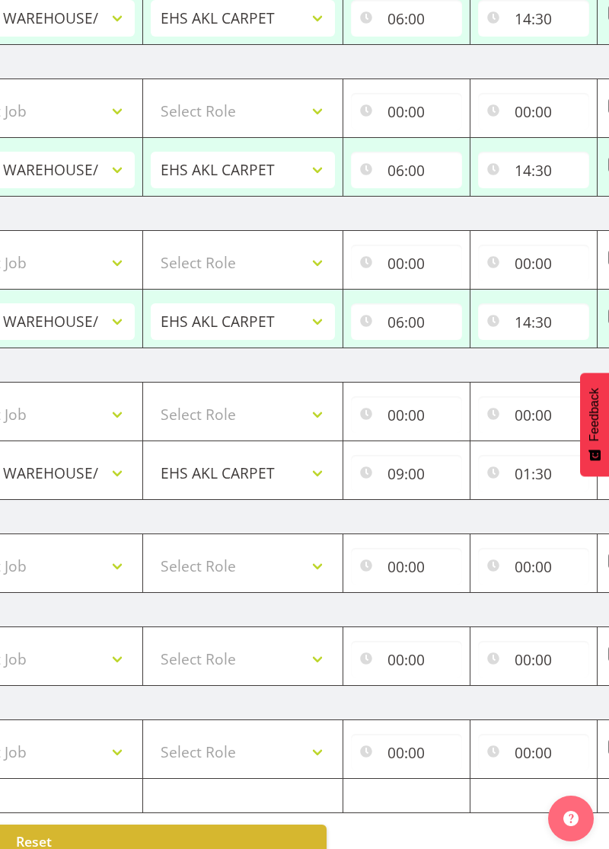
scroll to position [0, 270]
